Goal: Task Accomplishment & Management: Use online tool/utility

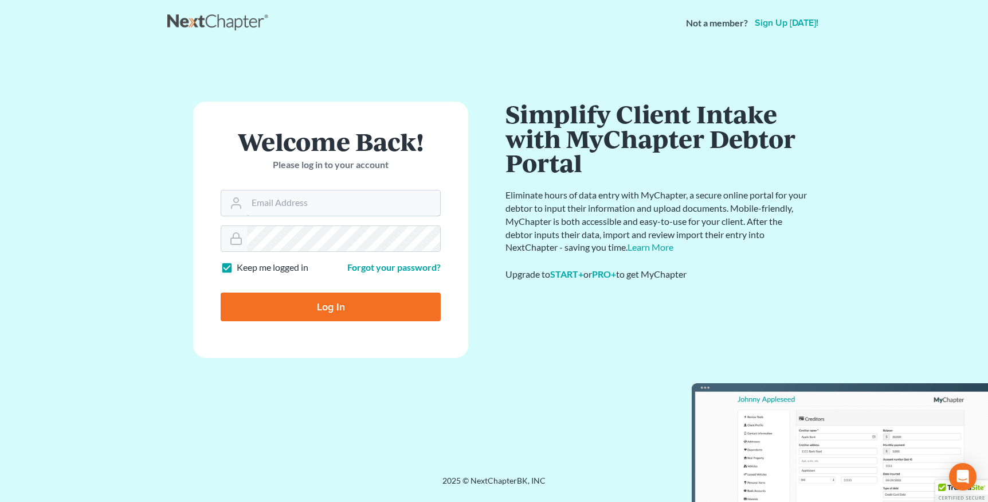
type input "reglaw425@gmail.com"
click at [288, 308] on input "Log In" at bounding box center [331, 306] width 220 height 29
type input "Thinking..."
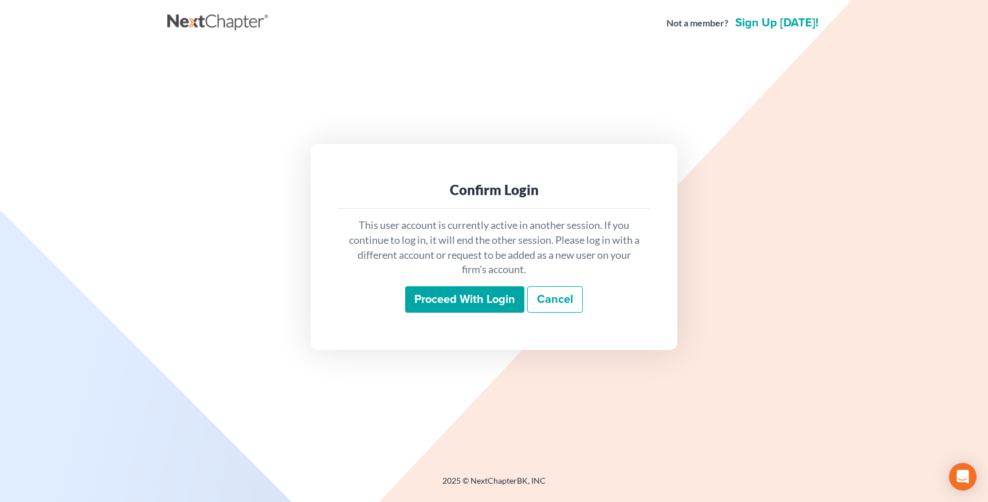
click at [477, 292] on input "Proceed with login" at bounding box center [464, 299] width 119 height 26
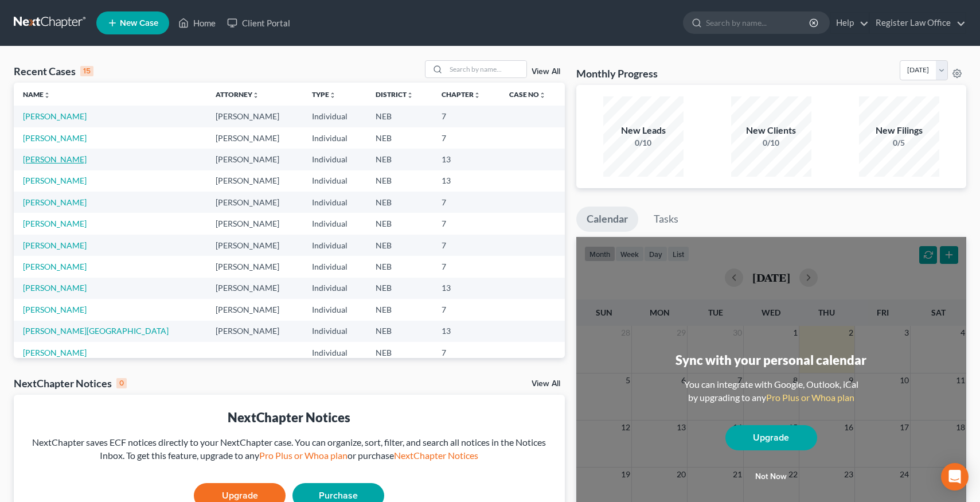
click at [68, 159] on link "Kopejtka, Jason" at bounding box center [55, 159] width 64 height 10
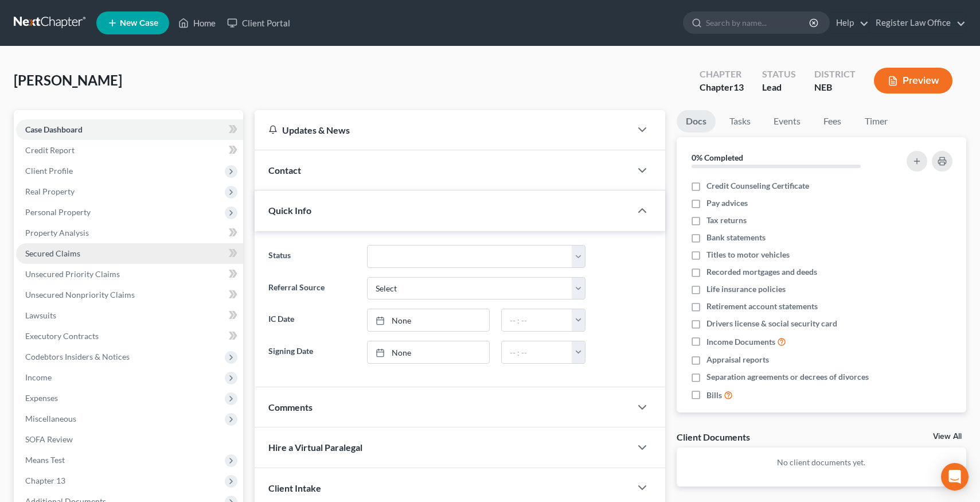
click at [123, 250] on link "Secured Claims" at bounding box center [129, 253] width 227 height 21
